Goal: Transaction & Acquisition: Obtain resource

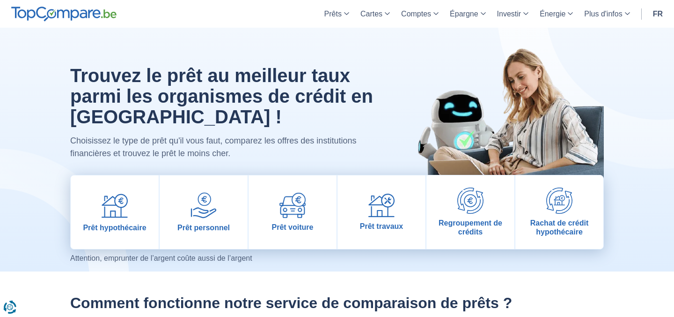
click at [126, 214] on img at bounding box center [115, 205] width 26 height 26
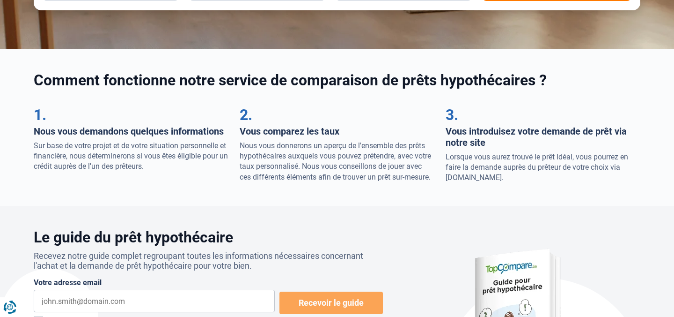
scroll to position [251, 0]
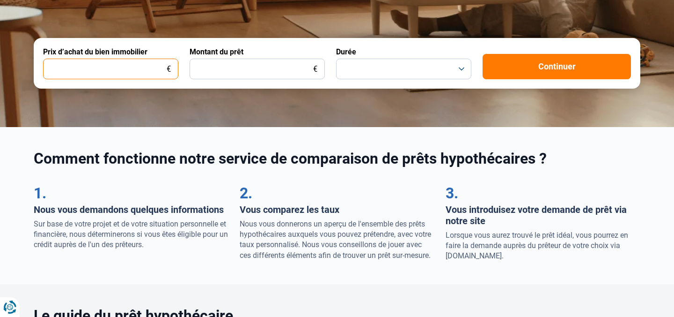
click at [112, 71] on input "Prix d’achat du bien immobilier" at bounding box center [110, 69] width 135 height 21
type input "260.000"
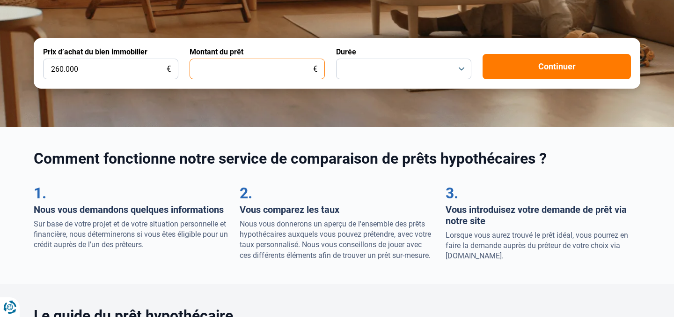
click at [258, 68] on input "Montant du prêt" at bounding box center [257, 69] width 135 height 21
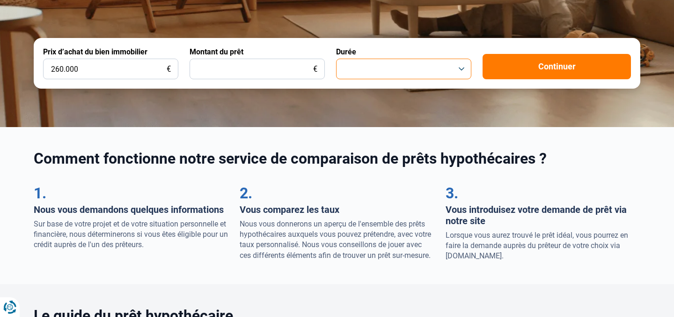
type input "1"
click at [390, 72] on button "button" at bounding box center [403, 69] width 135 height 21
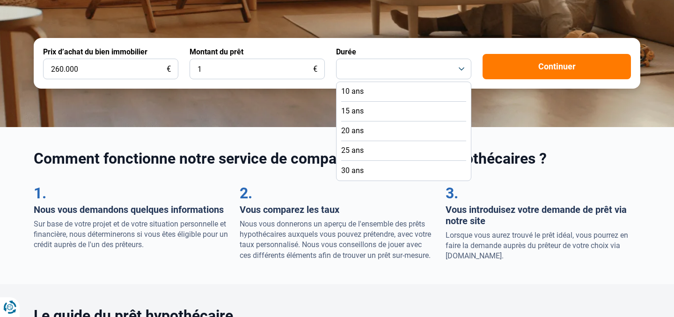
click at [395, 151] on li "25 ans" at bounding box center [403, 151] width 125 height 20
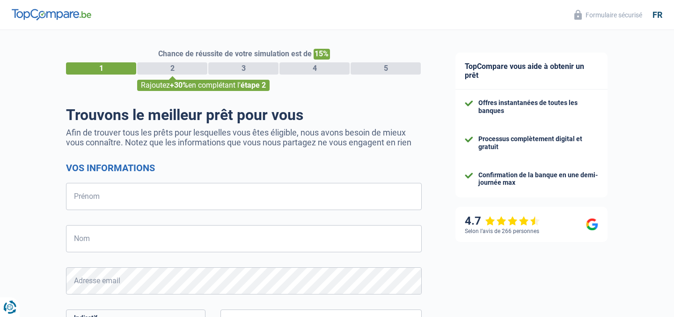
select select "32"
